Goal: Transaction & Acquisition: Purchase product/service

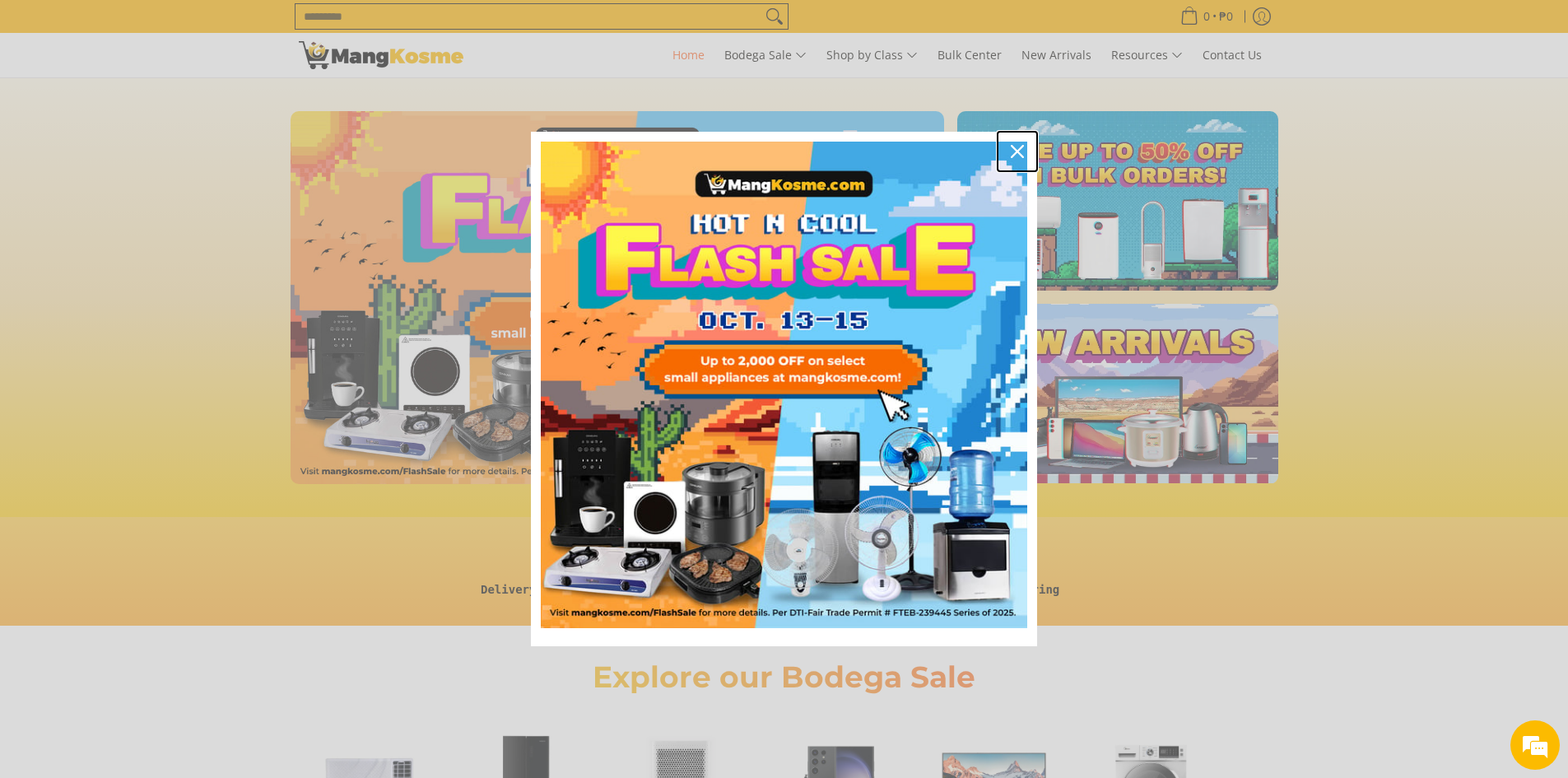
click at [1014, 152] on icon "close icon" at bounding box center [1017, 151] width 13 height 13
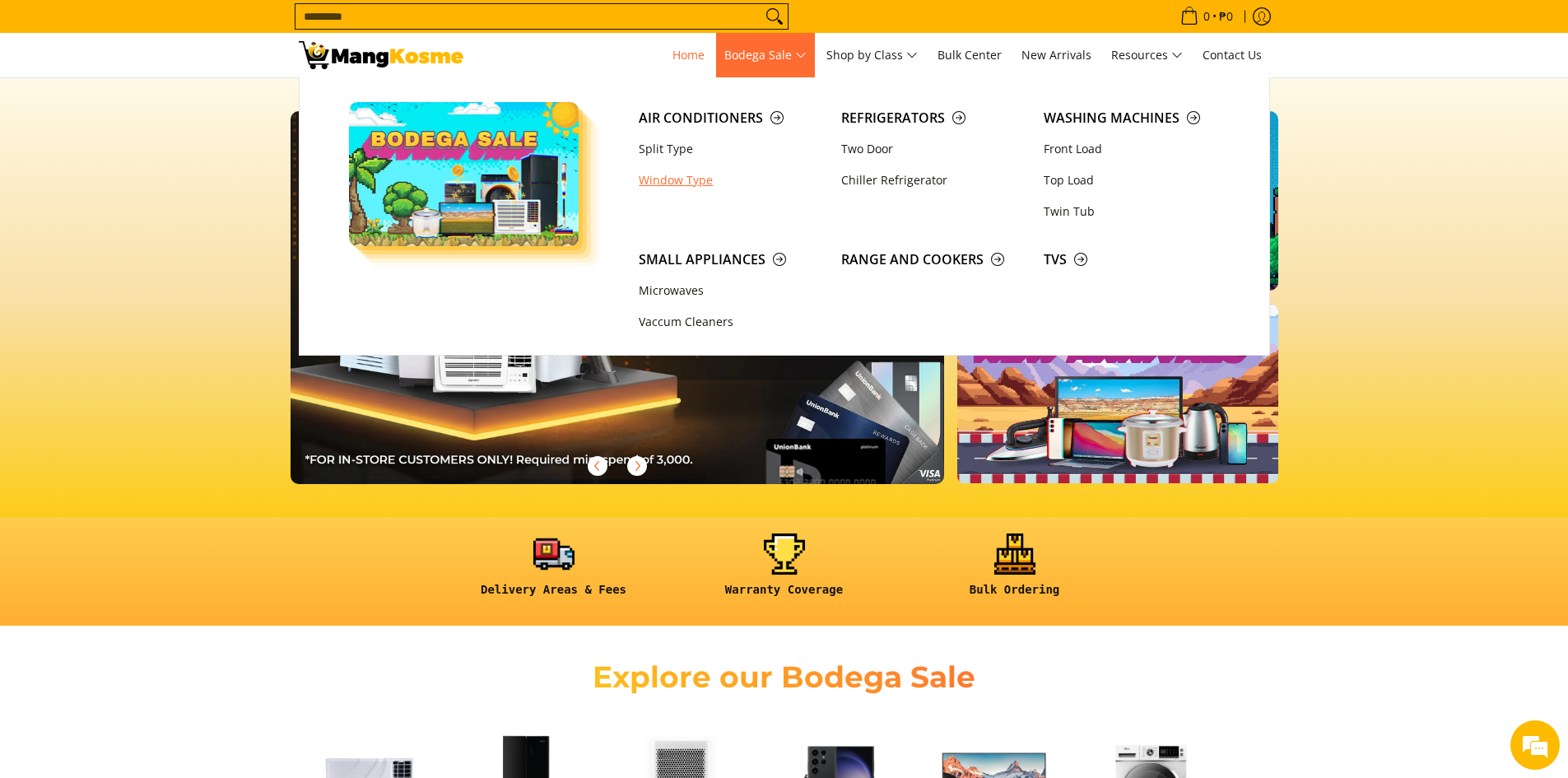
click at [692, 183] on link "Window Type" at bounding box center [732, 180] width 202 height 31
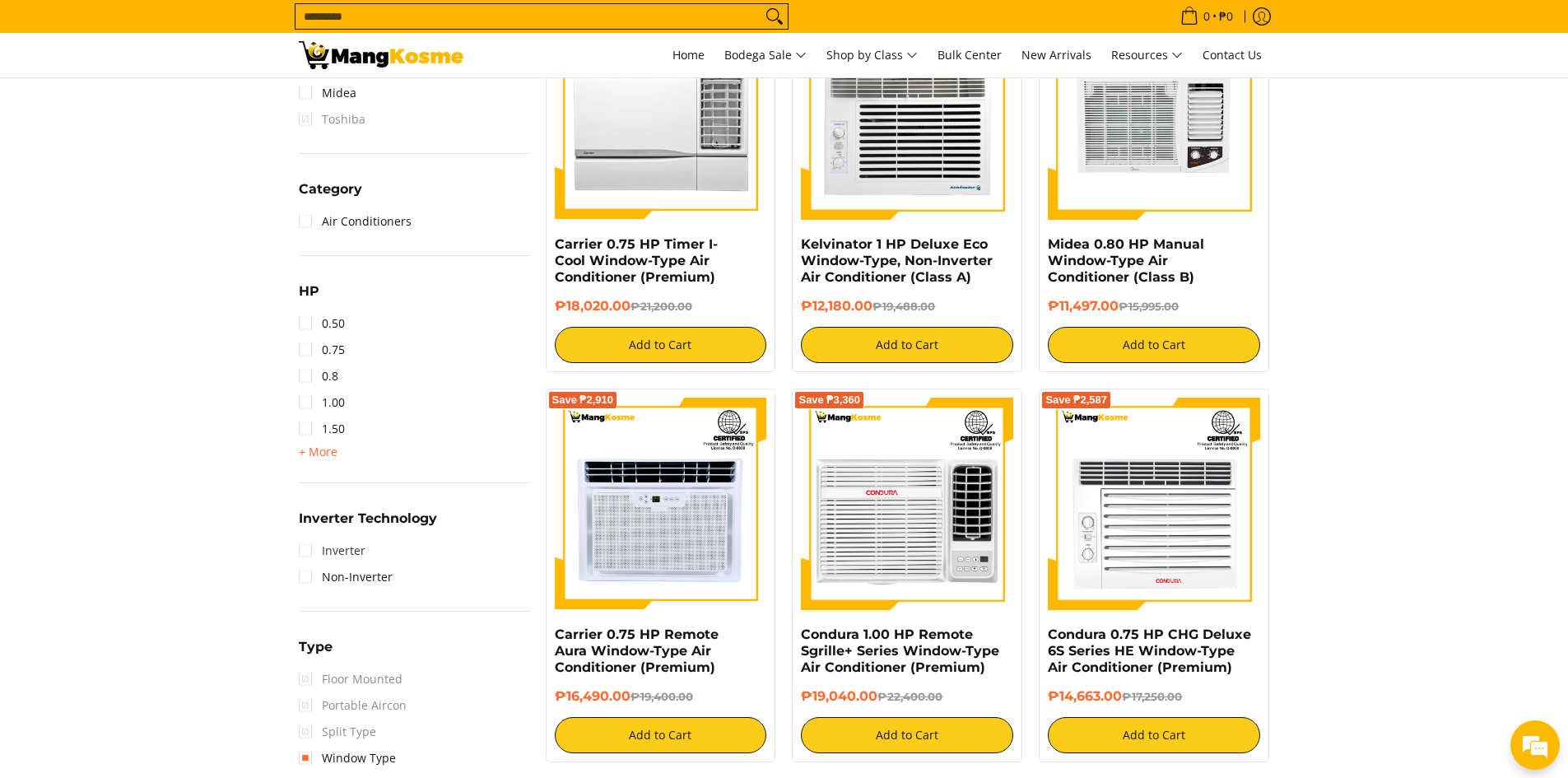
scroll to position [823, 0]
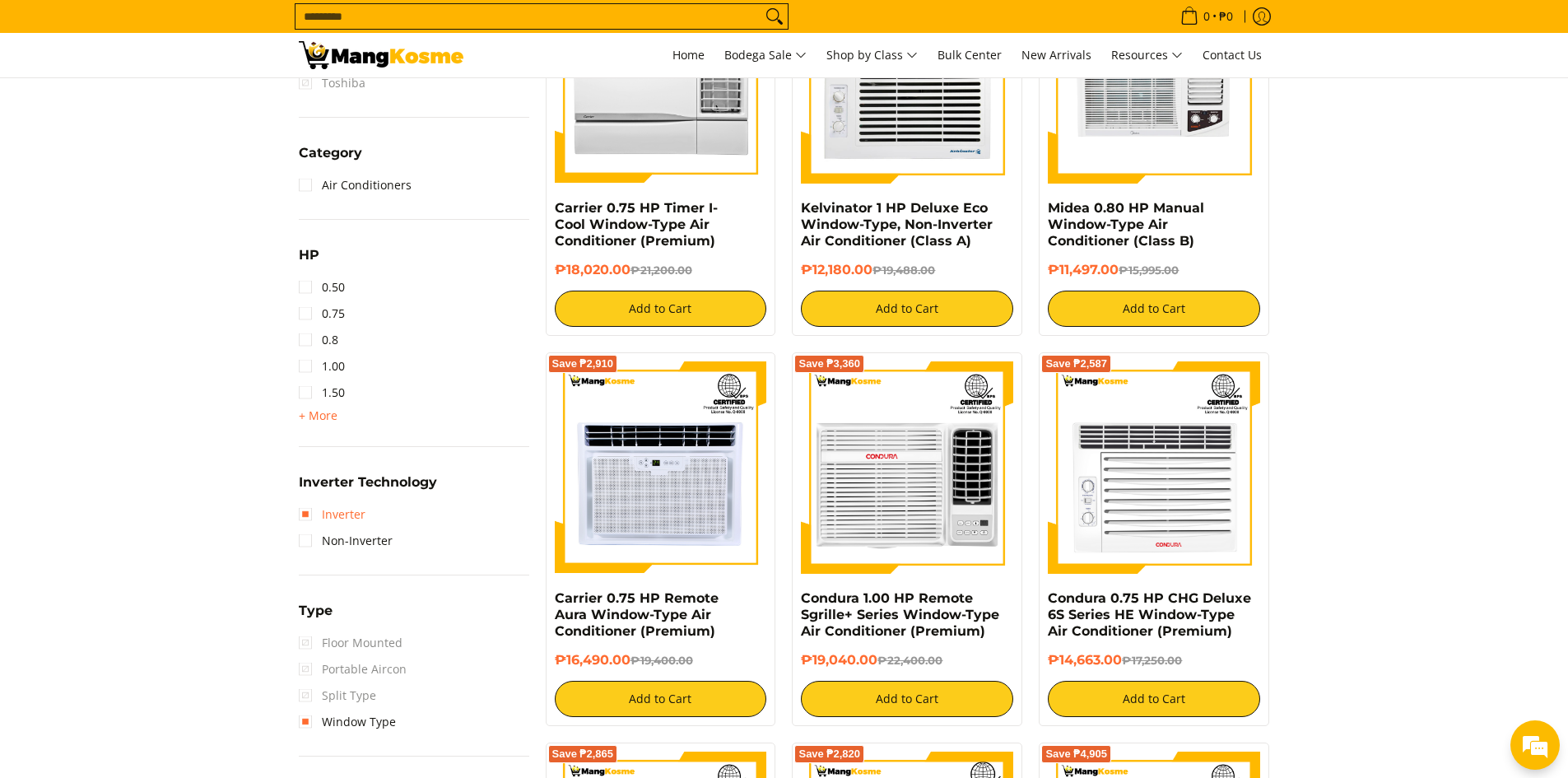
click at [320, 513] on link "Inverter" at bounding box center [332, 515] width 67 height 26
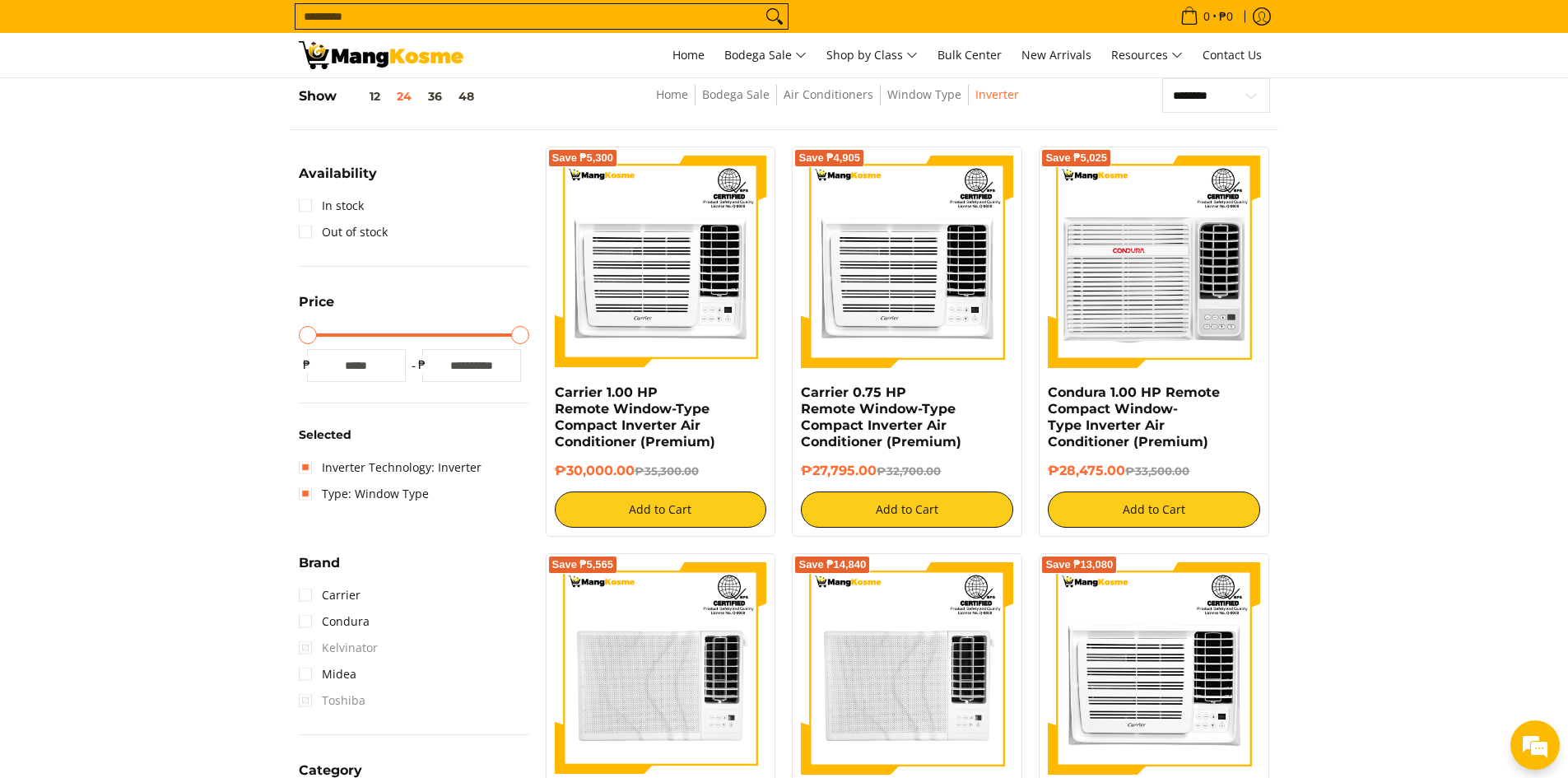
scroll to position [644, 0]
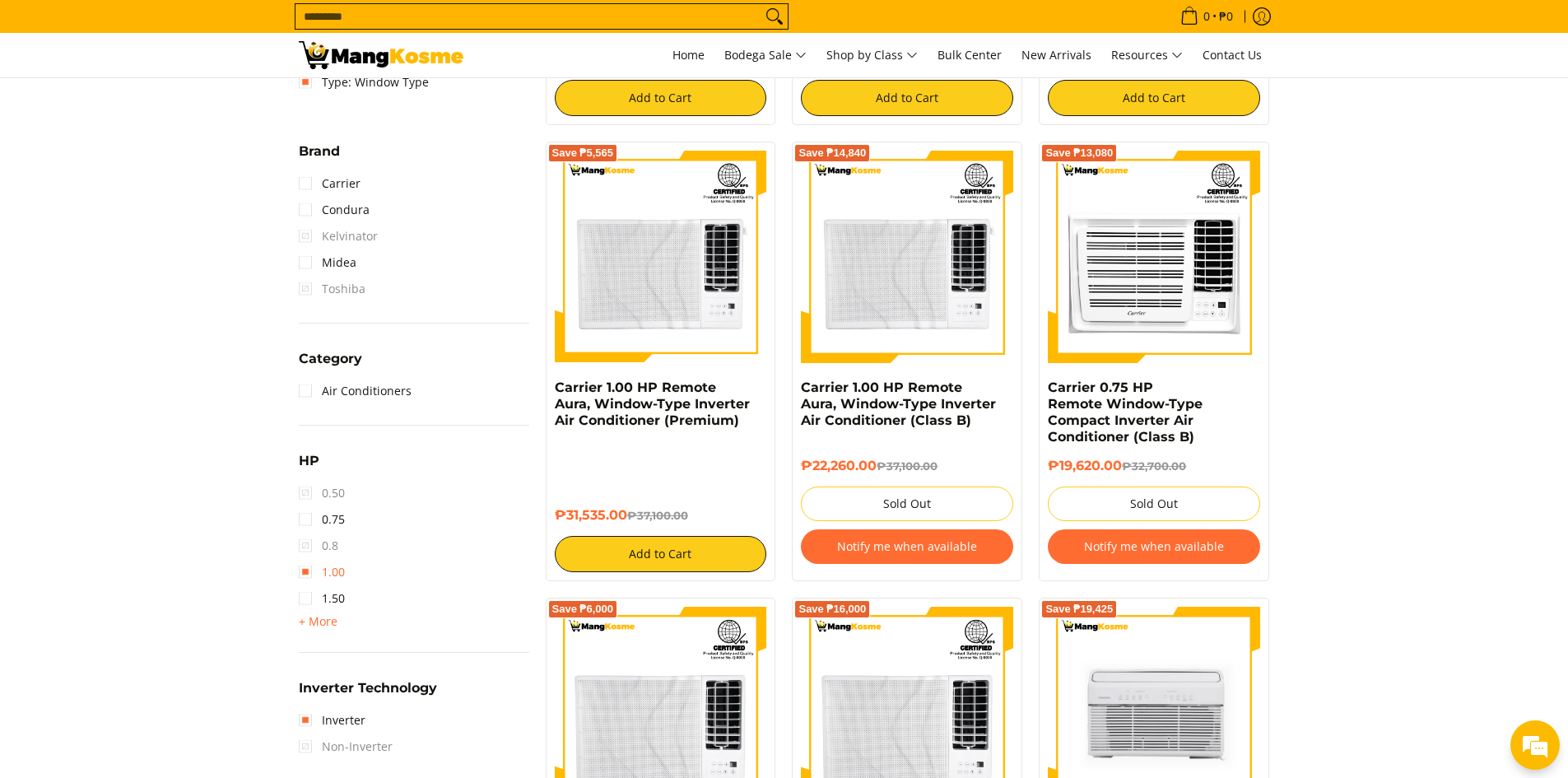
click at [323, 576] on link "1.00" at bounding box center [322, 572] width 46 height 26
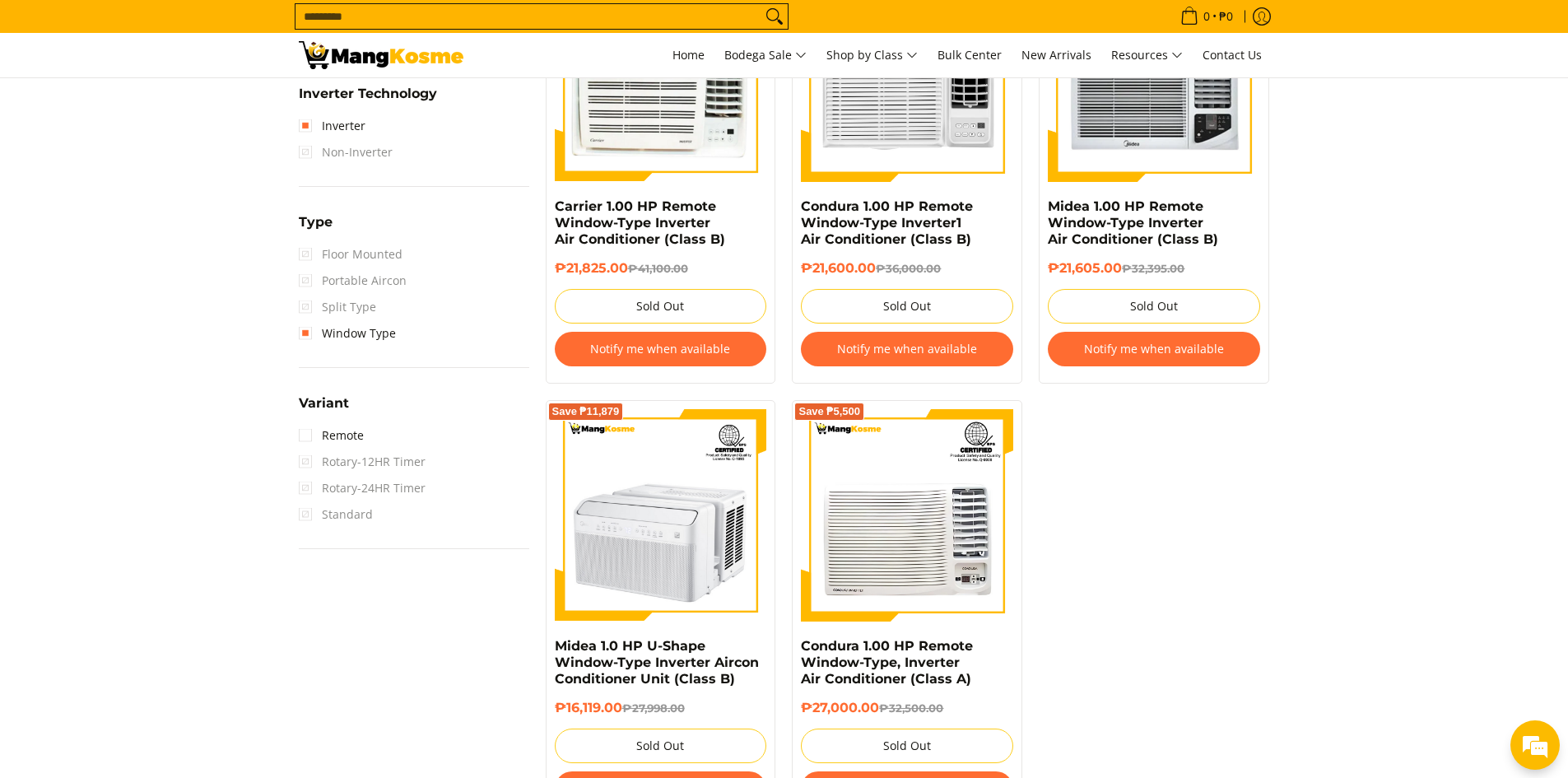
scroll to position [1100, 0]
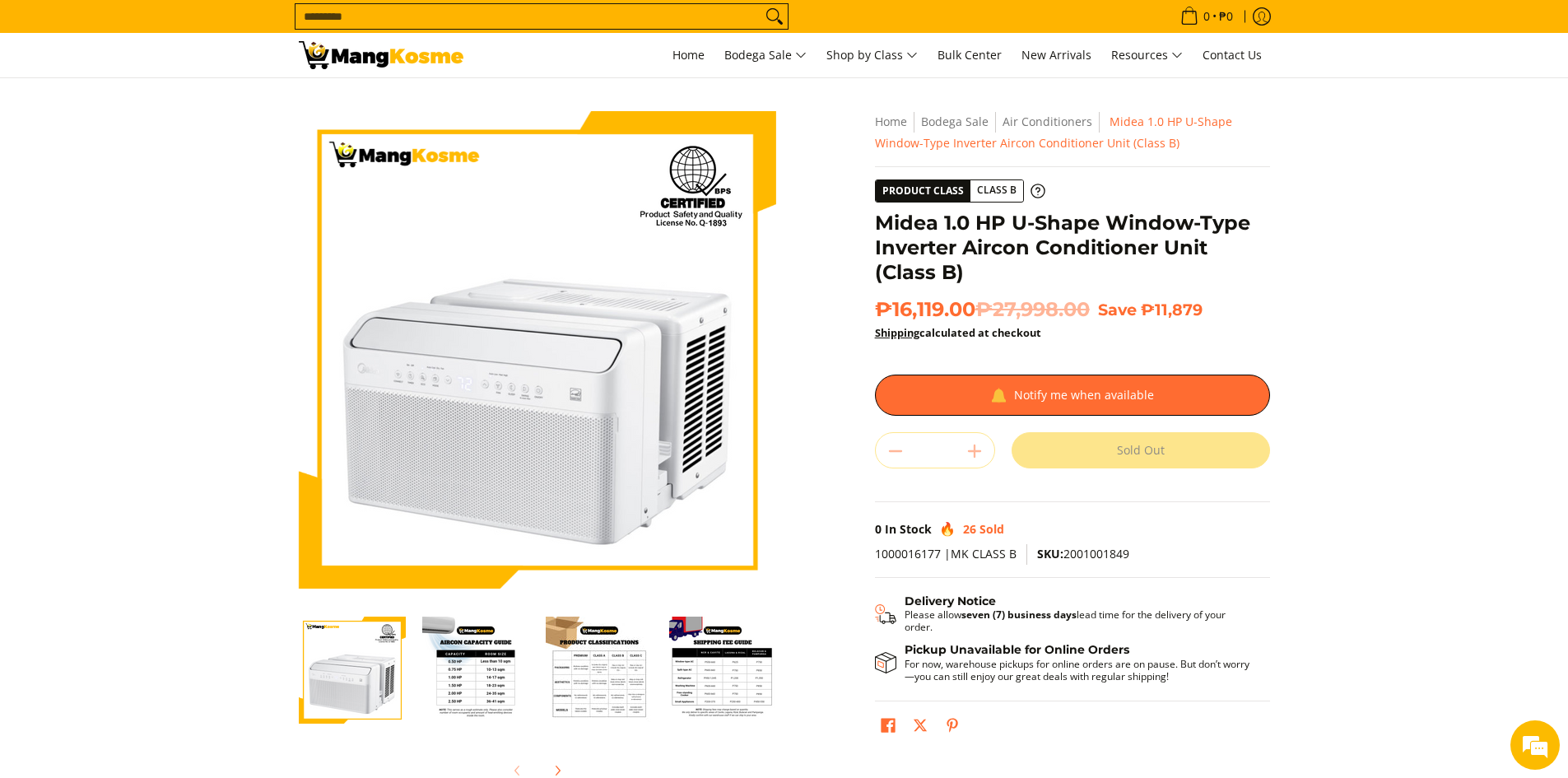
click at [428, 676] on img "Midea 1.0 HP U-Shape Window-Type Inverter Aircon Conditioner Unit (Class B)-2" at bounding box center [476, 671] width 107 height 107
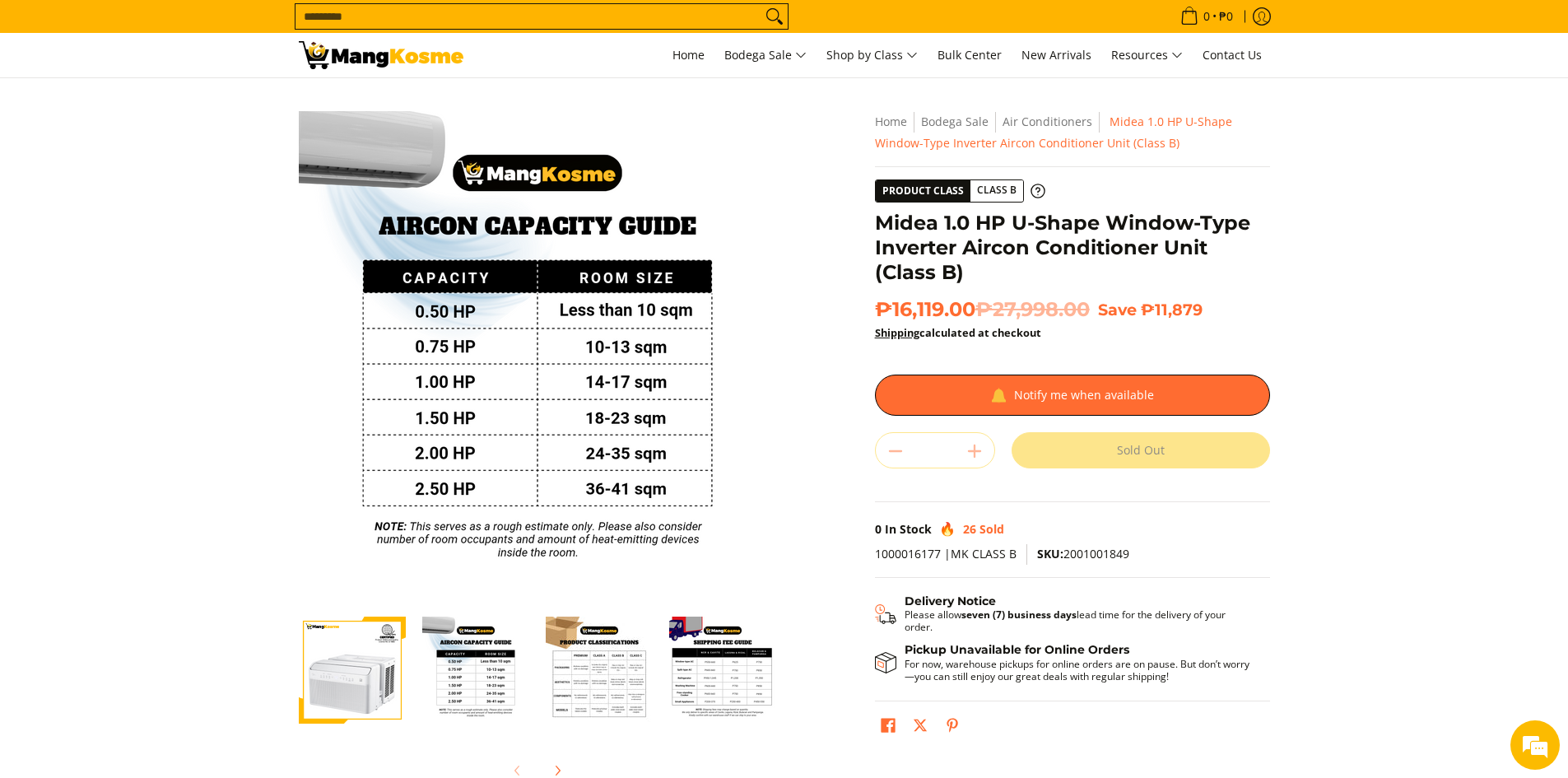
click at [459, 644] on img "Midea 1.0 HP U-Shape Window-Type Inverter Aircon Conditioner Unit (Class B)-2" at bounding box center [476, 671] width 107 height 107
click at [585, 680] on img "Midea 1.0 HP U-Shape Window-Type Inverter Aircon Conditioner Unit (Class B)-3" at bounding box center [599, 671] width 107 height 107
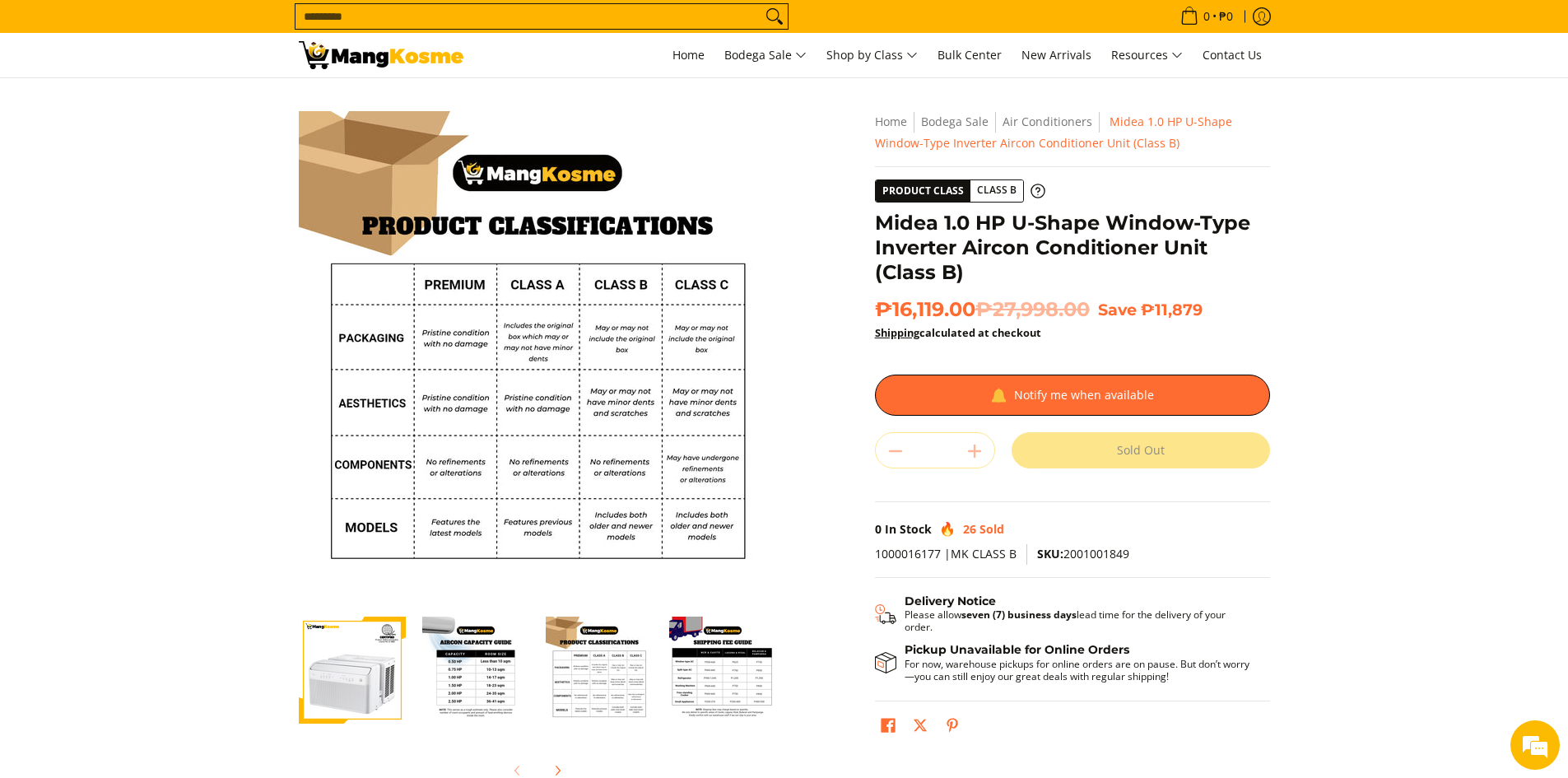
click at [713, 672] on img "Midea 1.0 HP U-Shape Window-Type Inverter Aircon Conditioner Unit (Class B)-4" at bounding box center [723, 671] width 107 height 107
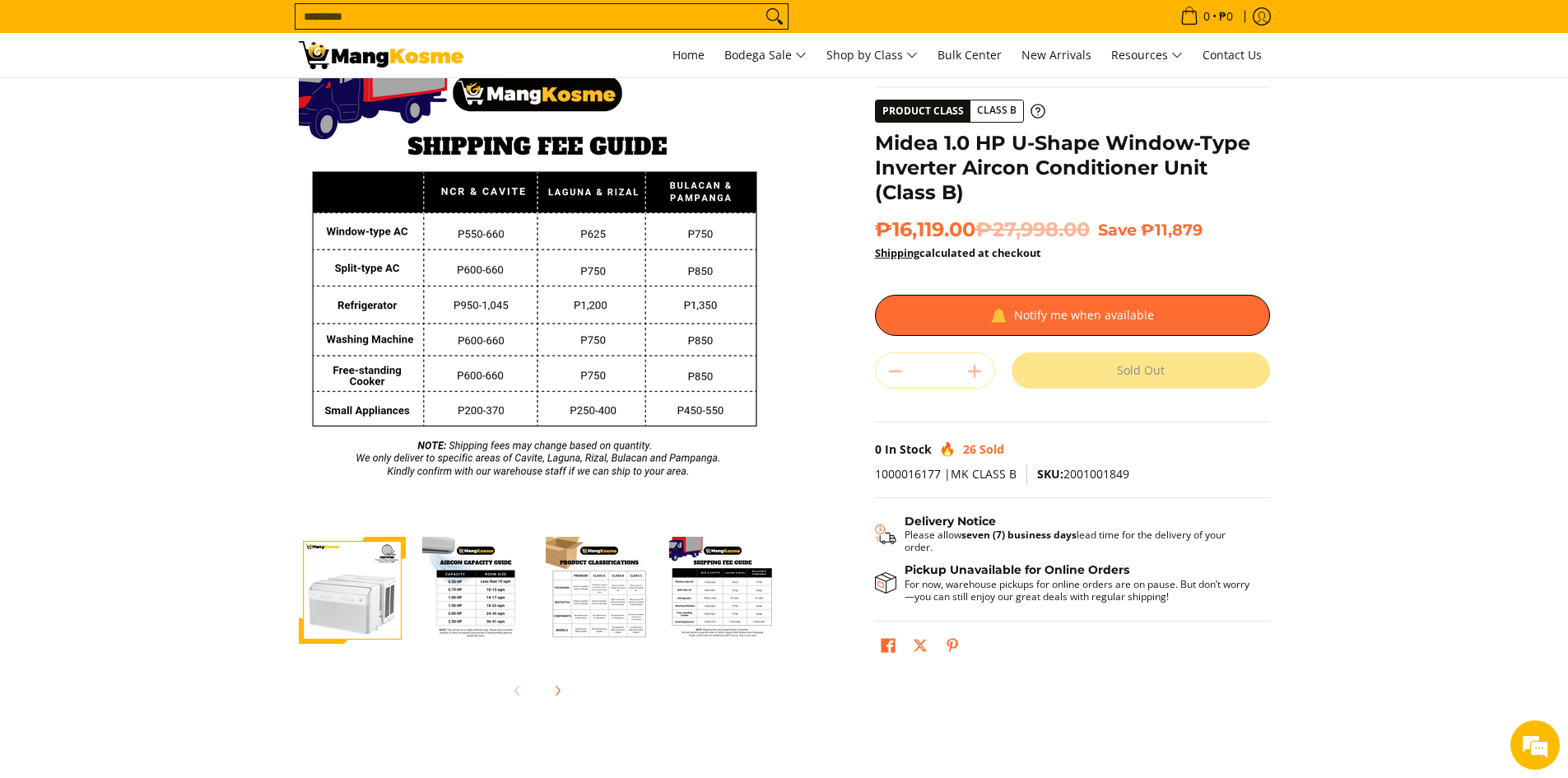
scroll to position [659, 0]
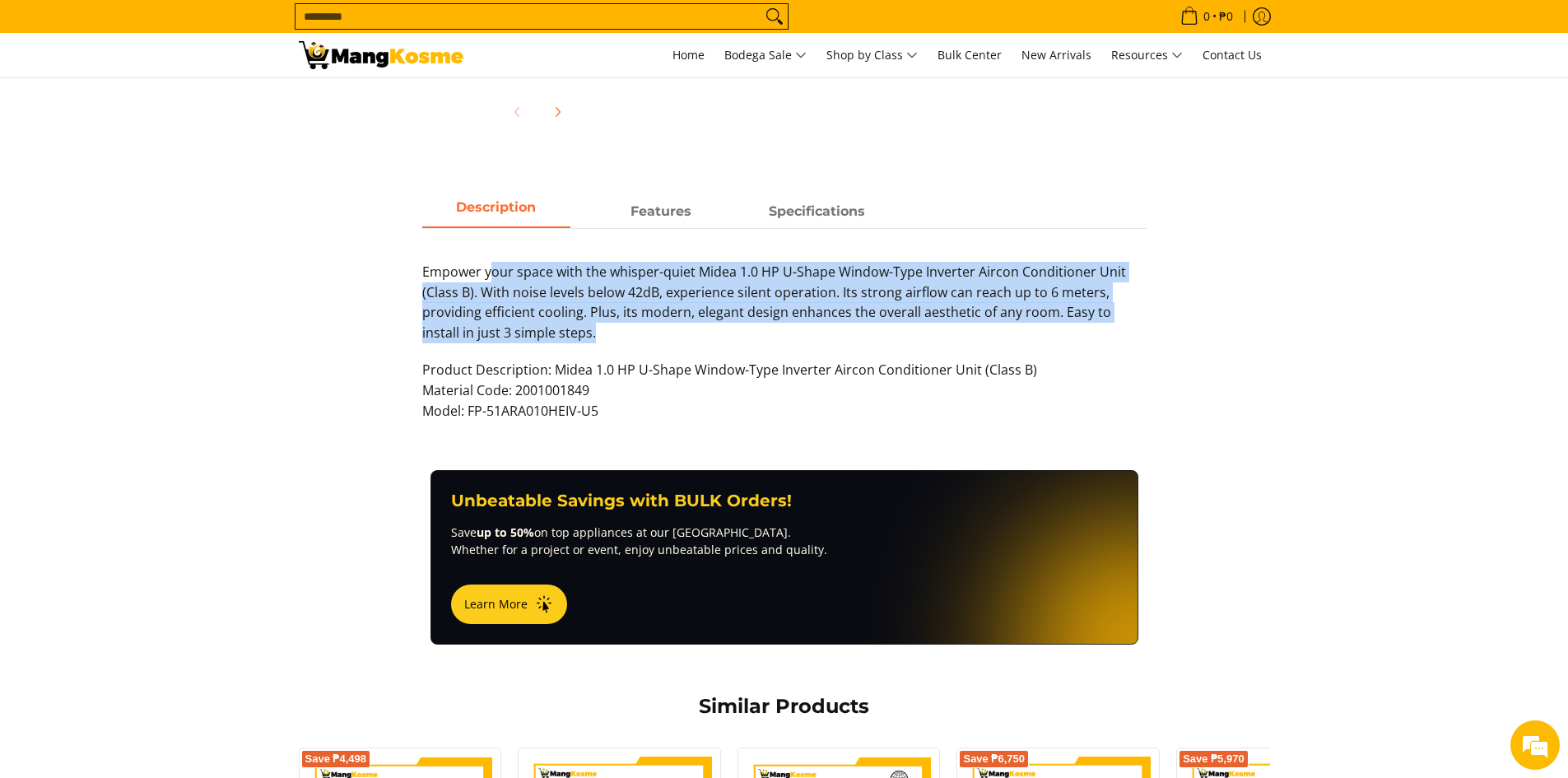
drag, startPoint x: 505, startPoint y: 277, endPoint x: 804, endPoint y: 366, distance: 312.0
click at [791, 331] on p "Empower your space with the whisper-quiet Midea 1.0 HP U-Shape Window-Type Inve…" at bounding box center [784, 311] width 724 height 98
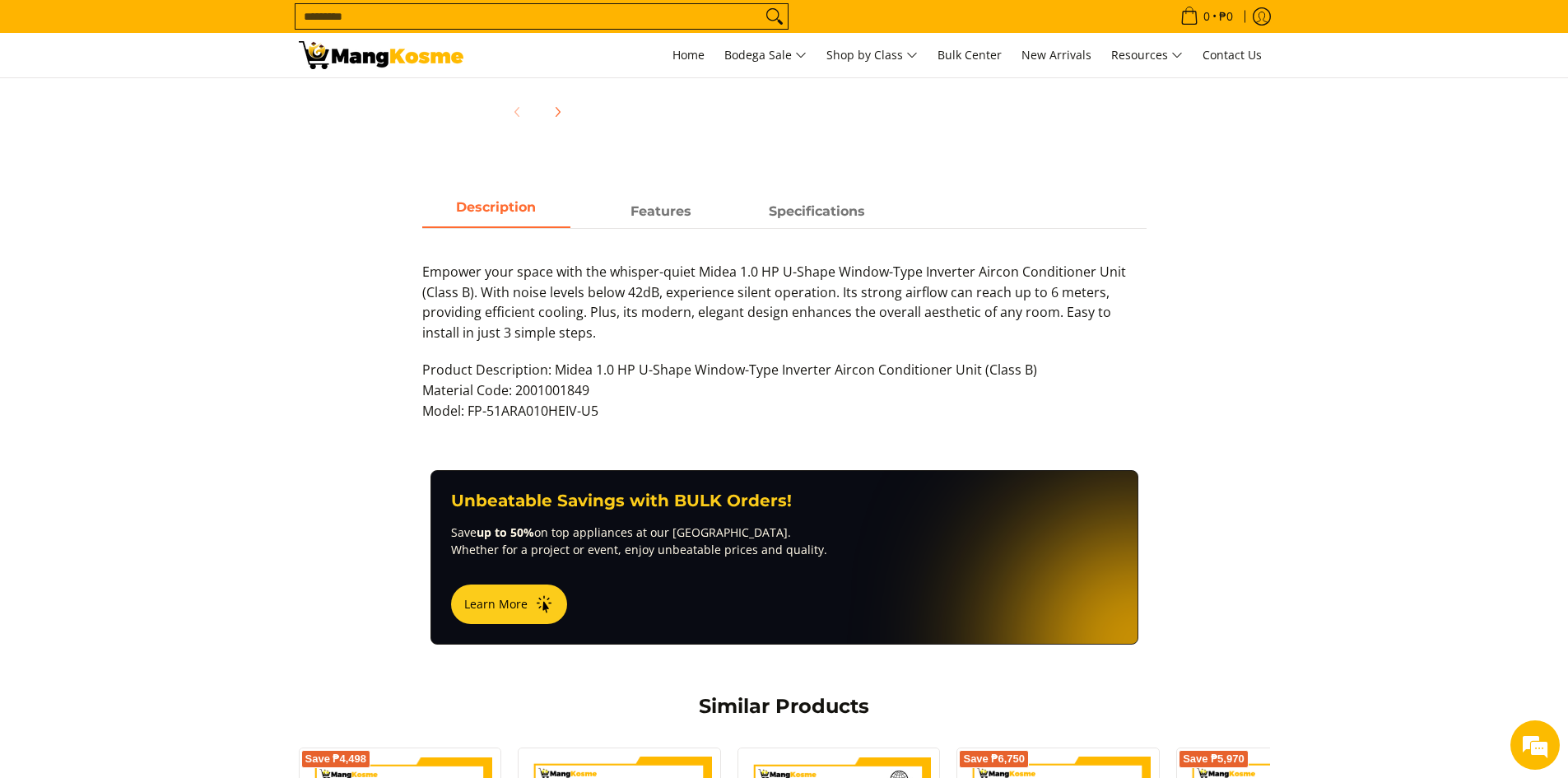
click at [805, 368] on span "Product Description: Midea 1.0 HP U-Shape Window-Type Inverter Aircon Condition…" at bounding box center [729, 391] width 615 height 59
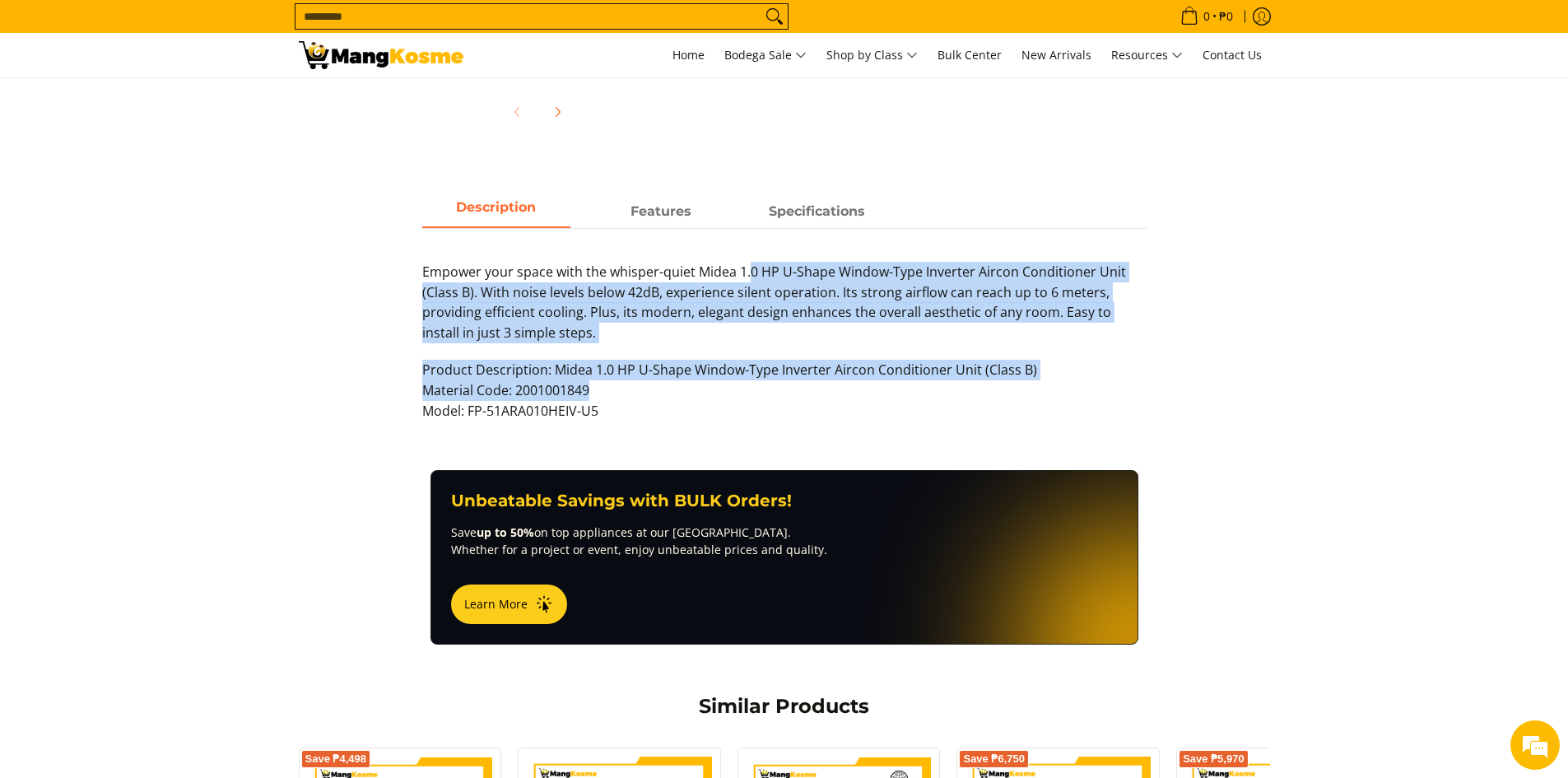
drag, startPoint x: 782, startPoint y: 397, endPoint x: 746, endPoint y: 255, distance: 146.5
click at [746, 255] on div "Empower your space with the whisper-quiet Midea 1.0 HP U-Shape Window-Type Inve…" at bounding box center [784, 333] width 724 height 210
click at [746, 322] on p "Empower your space with the whisper-quiet Midea 1.0 HP U-Shape Window-Type Inve…" at bounding box center [784, 311] width 724 height 98
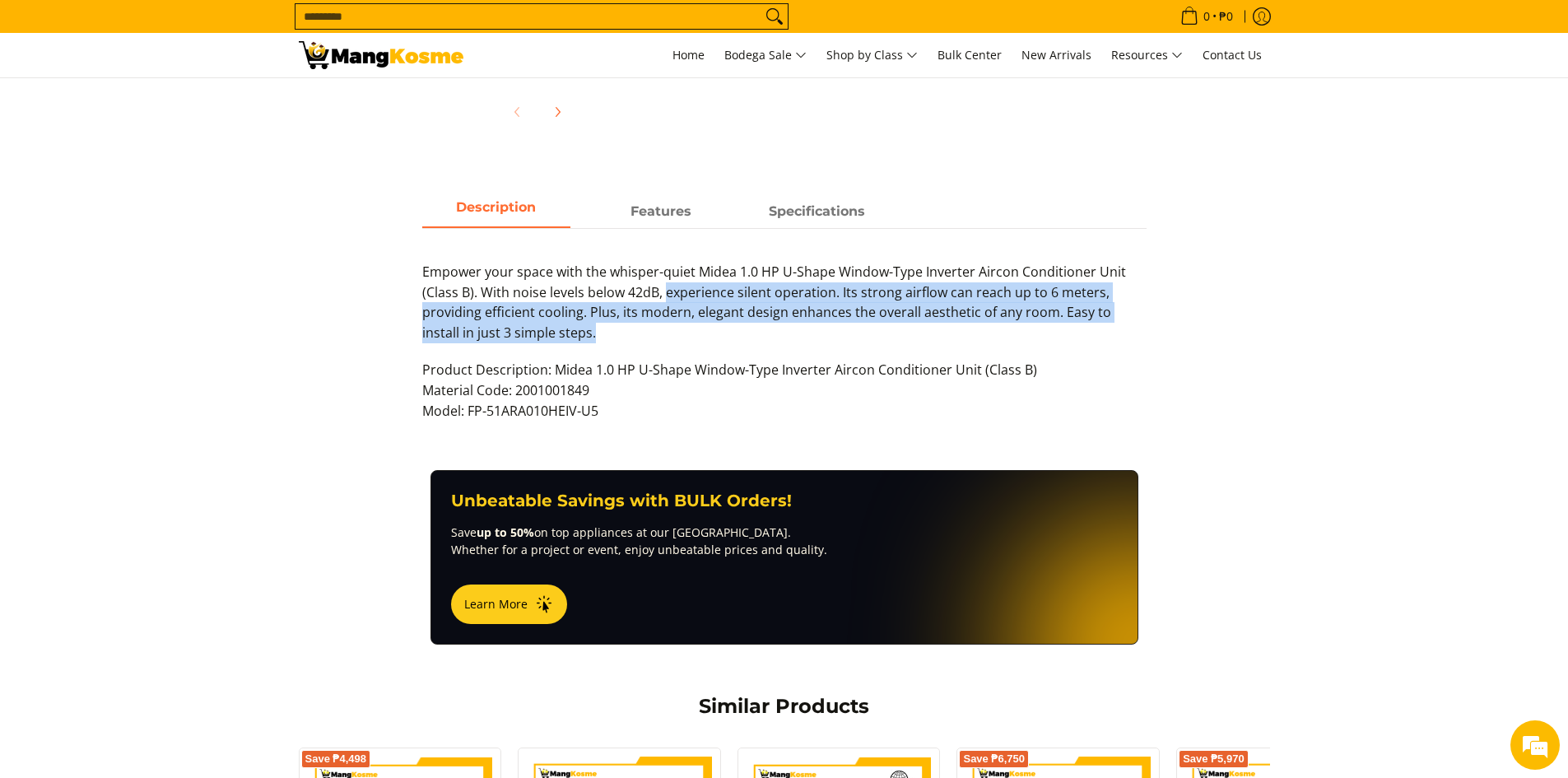
drag, startPoint x: 665, startPoint y: 295, endPoint x: 759, endPoint y: 364, distance: 116.6
click at [757, 363] on div "Empower your space with the whisper-quiet Midea 1.0 HP U-Shape Window-Type Inve…" at bounding box center [784, 349] width 724 height 176
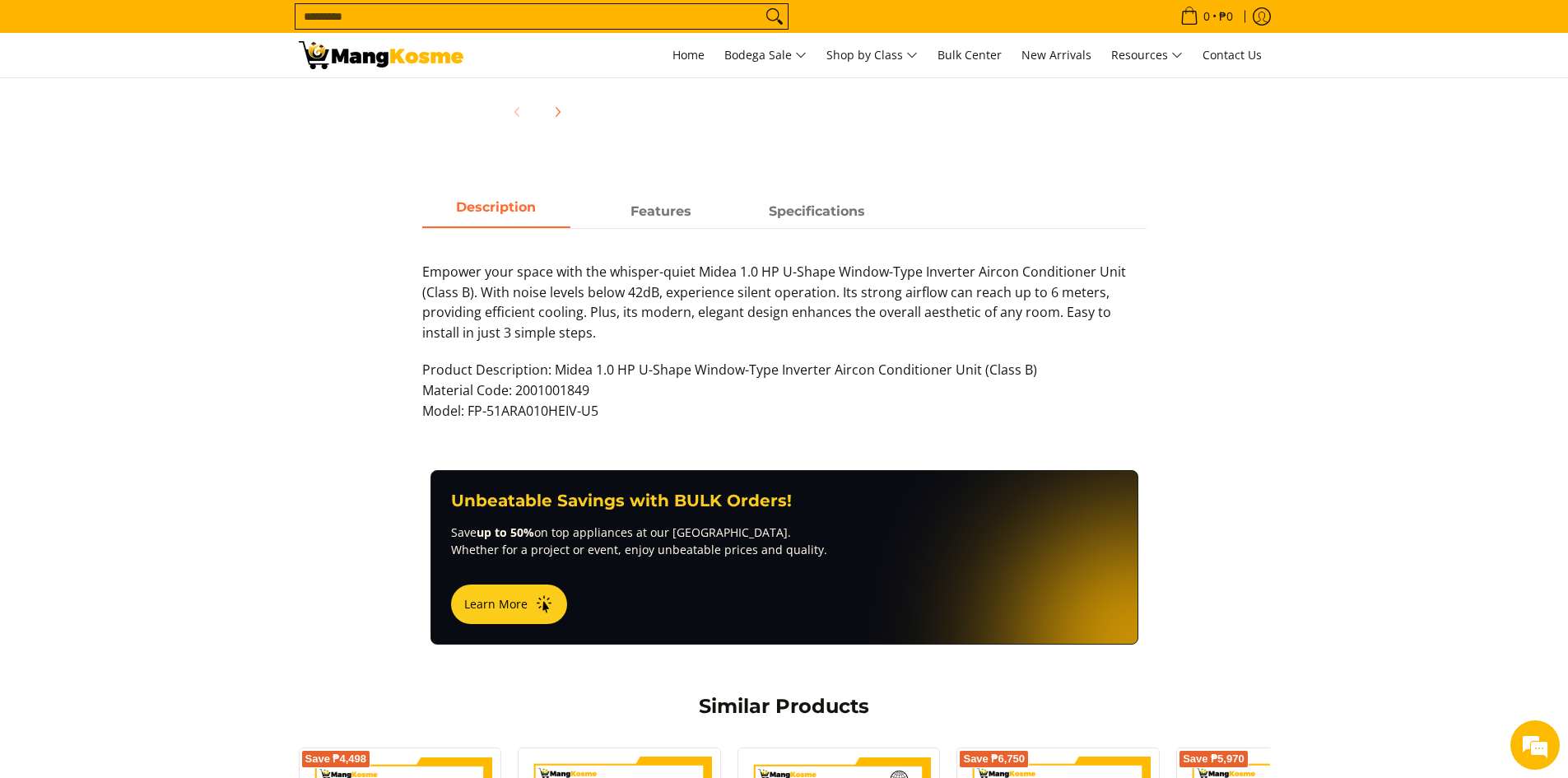
click at [764, 374] on span "Product Description: Midea 1.0 HP U-Shape Window-Type Inverter Aircon Condition…" at bounding box center [729, 391] width 615 height 59
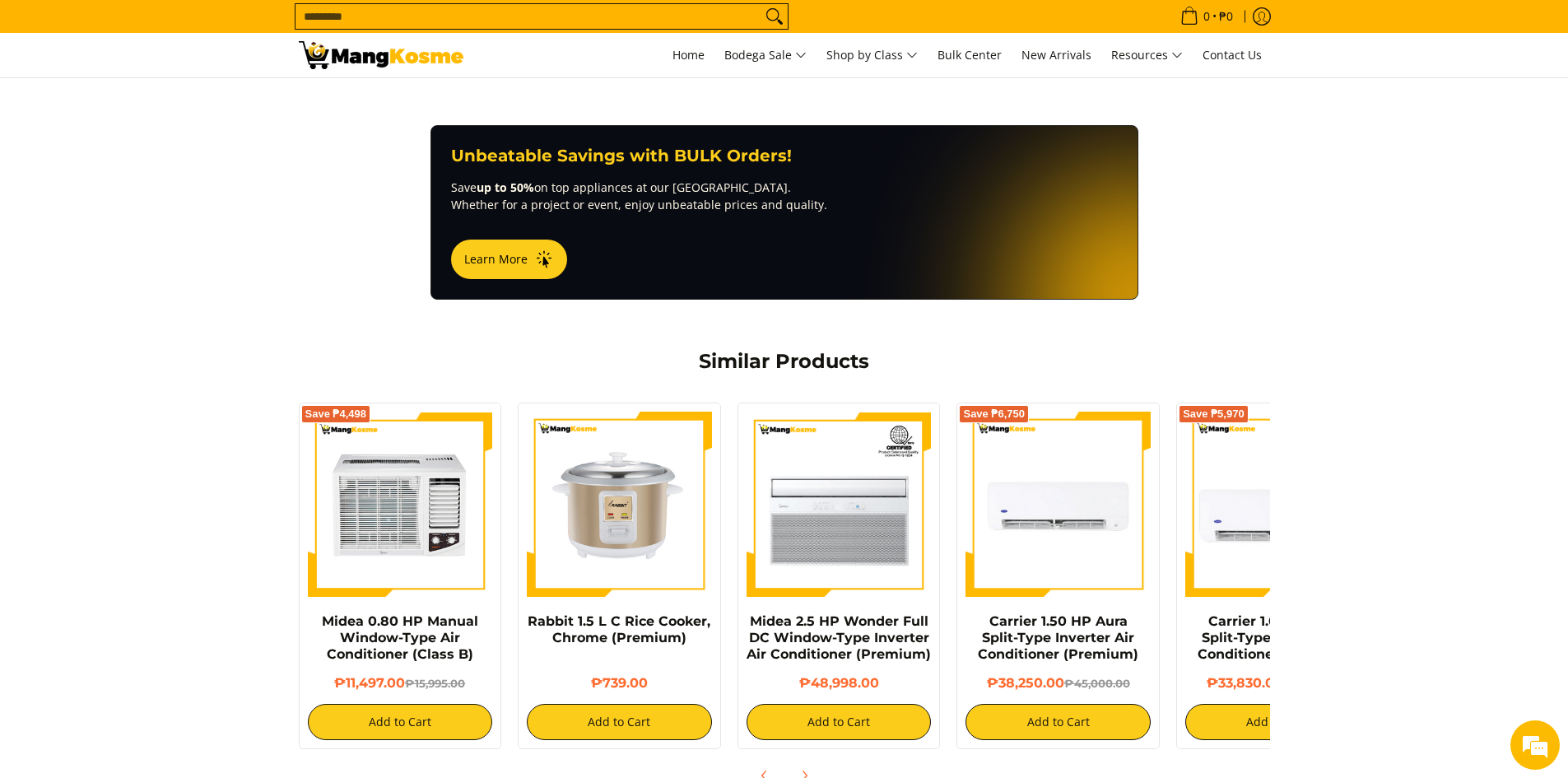
scroll to position [1002, 0]
